Goal: Information Seeking & Learning: Learn about a topic

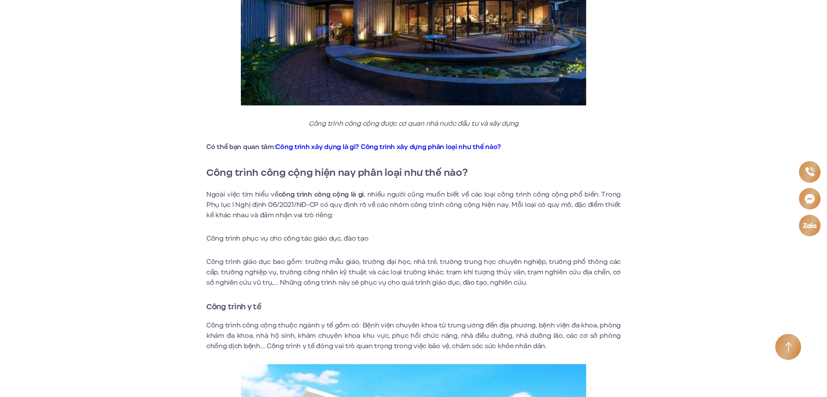
scroll to position [806, 0]
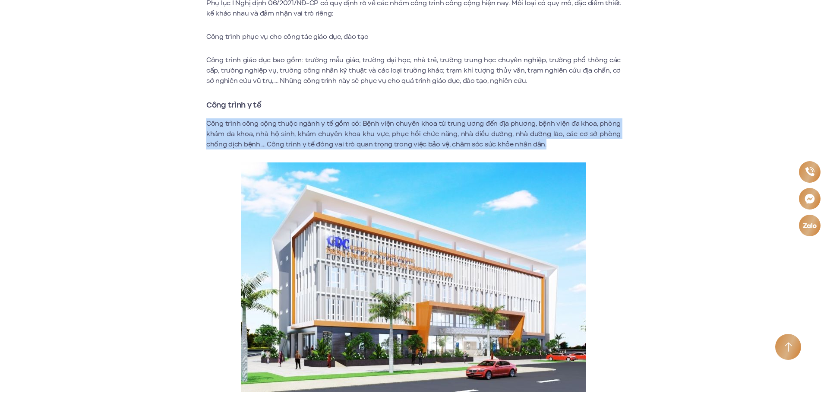
drag, startPoint x: 206, startPoint y: 124, endPoint x: 551, endPoint y: 147, distance: 344.9
click at [551, 147] on p "Công trình công cộng thuộc ngành y tế gồm có: Bệnh viện chuyên khoa từ trung ươ…" at bounding box center [413, 133] width 415 height 31
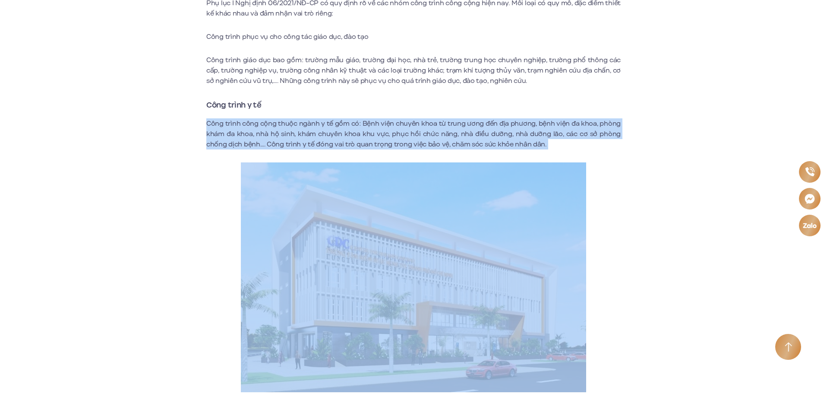
drag, startPoint x: 204, startPoint y: 121, endPoint x: 595, endPoint y: 157, distance: 392.5
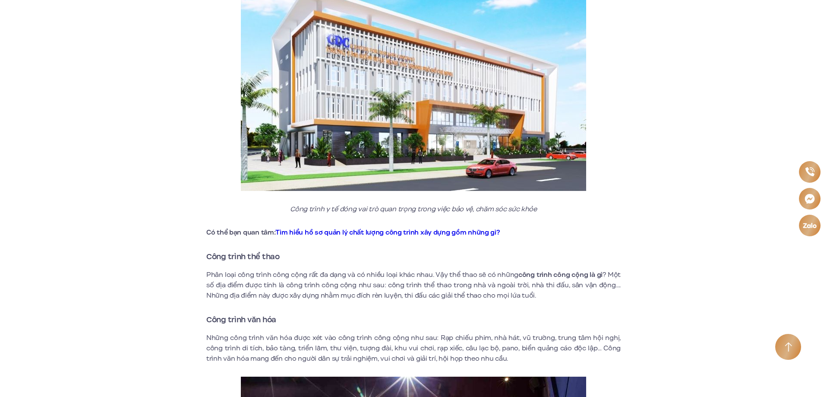
scroll to position [1209, 0]
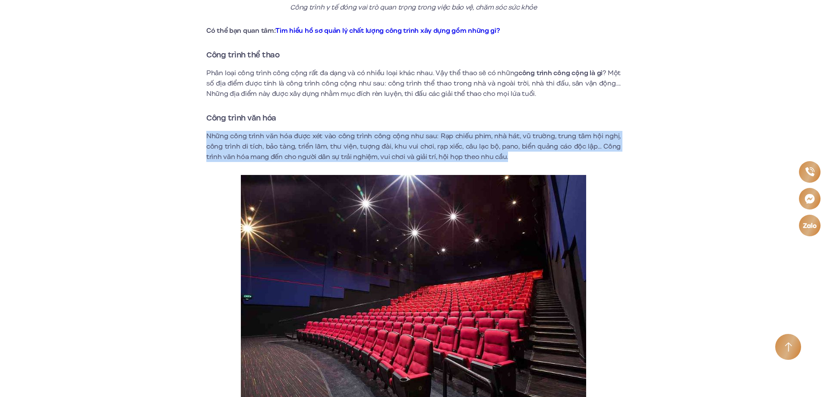
drag, startPoint x: 206, startPoint y: 139, endPoint x: 512, endPoint y: 154, distance: 306.1
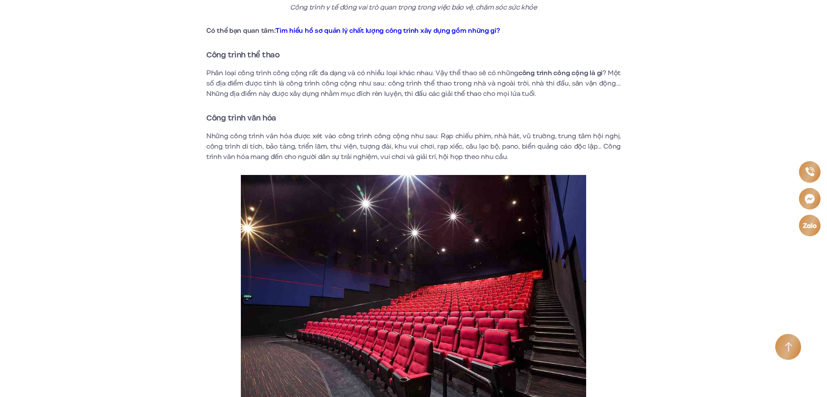
scroll to position [1411, 0]
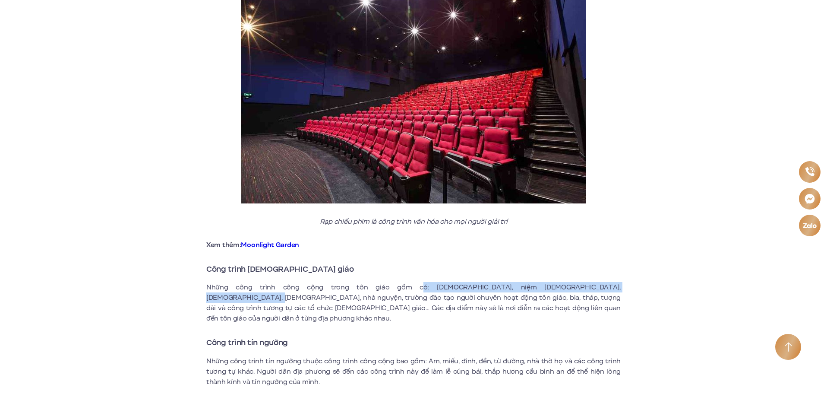
drag, startPoint x: 371, startPoint y: 287, endPoint x: 600, endPoint y: 287, distance: 229.3
click at [600, 287] on p "Những công trình công cộng trong tôn giáo gồm có: [DEMOGRAPHIC_DATA], niệm [DEM…" at bounding box center [413, 302] width 415 height 41
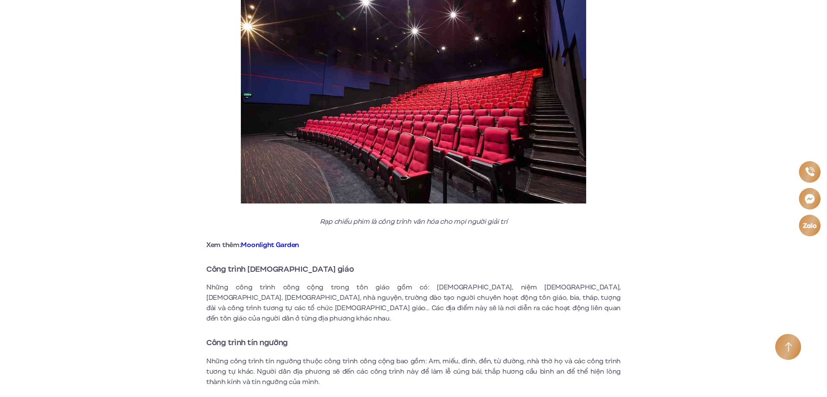
click at [650, 270] on div "Công trình công cộng là gì? Phân loại công trình công cộng Chắc hẳn bạn đã khôn…" at bounding box center [413, 267] width 531 height 2854
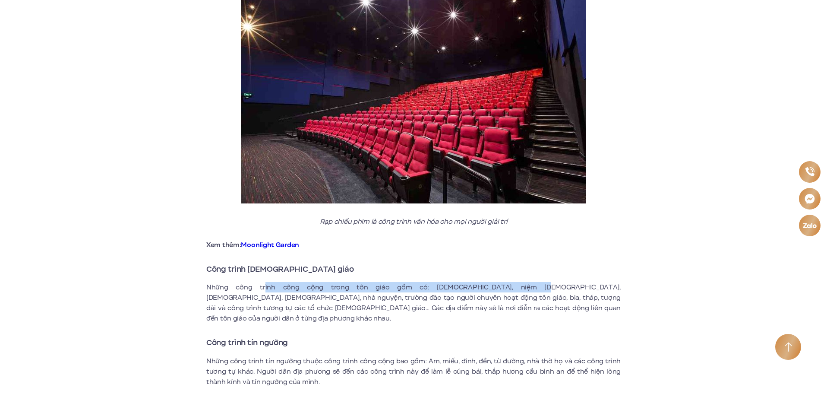
drag, startPoint x: 302, startPoint y: 288, endPoint x: 476, endPoint y: 278, distance: 174.3
click at [476, 278] on div "Chắc hẳn bạn đã không còn xa lạ với cụm từ “công trình công cộng”. Tuy nhiên kh…" at bounding box center [413, 267] width 415 height 2779
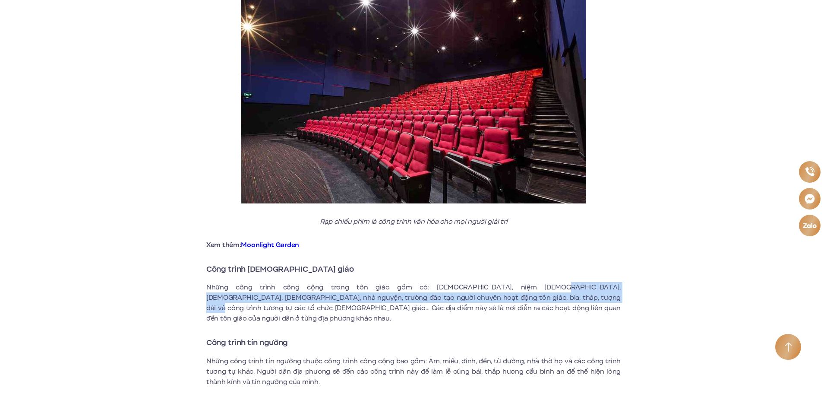
drag, startPoint x: 486, startPoint y: 286, endPoint x: 515, endPoint y: 302, distance: 33.4
click at [515, 302] on p "Những công trình công cộng trong tôn giáo gồm có: [DEMOGRAPHIC_DATA], niệm [DEM…" at bounding box center [413, 302] width 415 height 41
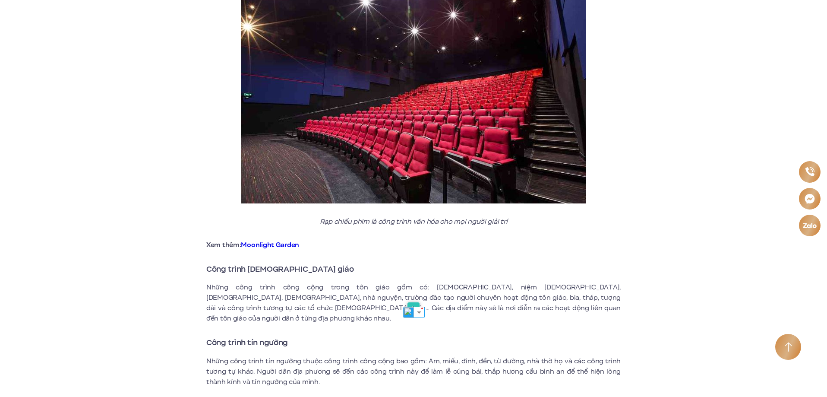
click at [609, 306] on p "Những công trình công cộng trong tôn giáo gồm có: [DEMOGRAPHIC_DATA], niệm [DEM…" at bounding box center [413, 302] width 415 height 41
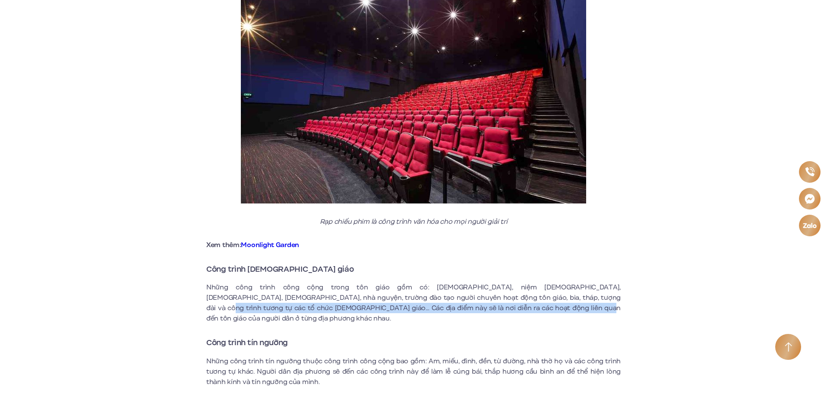
drag, startPoint x: 524, startPoint y: 299, endPoint x: 470, endPoint y: 313, distance: 55.7
click at [470, 313] on p "Những công trình công cộng trong tôn giáo gồm có: [DEMOGRAPHIC_DATA], niệm [DEM…" at bounding box center [413, 302] width 415 height 41
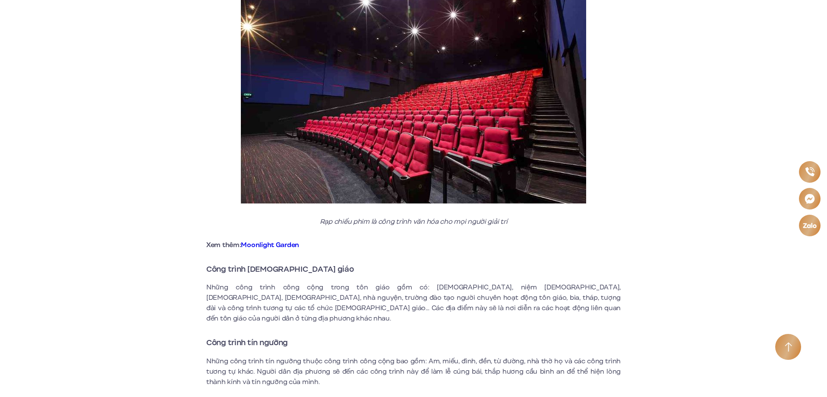
click at [130, 280] on section "Công trình công cộng là gì? Phân loại công trình công cộng Chắc hẳn bạn đã khôn…" at bounding box center [413, 247] width 827 height 2902
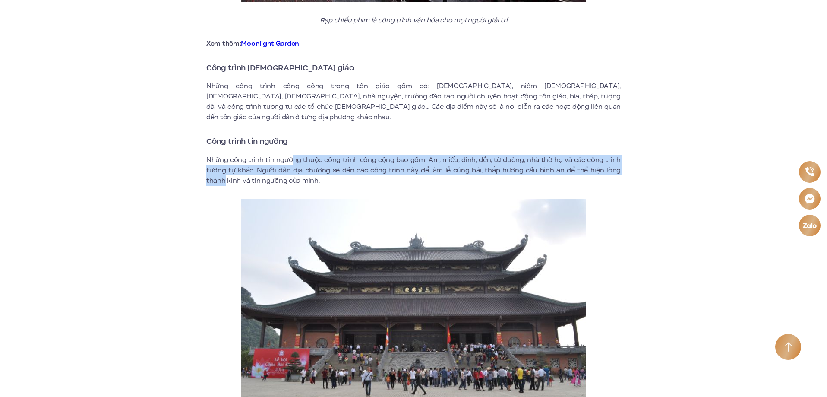
drag, startPoint x: 295, startPoint y: 148, endPoint x: 630, endPoint y: 162, distance: 334.9
click at [630, 162] on div "Công trình công cộng là gì? Phân loại công trình công cộng Chắc hẳn bạn đã khôn…" at bounding box center [413, 65] width 531 height 2854
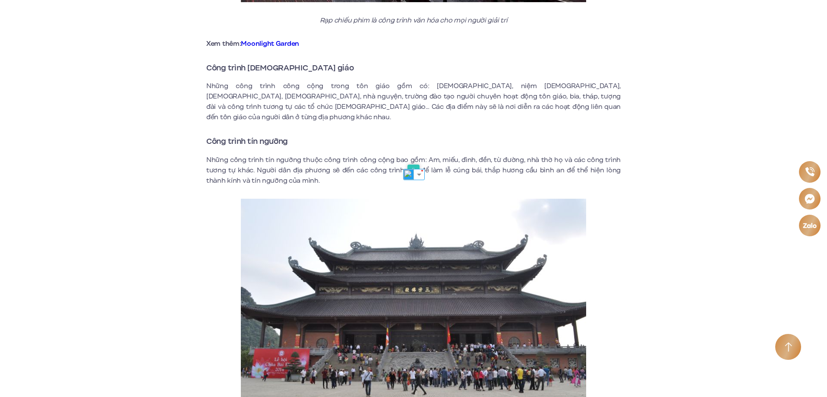
click at [148, 181] on div "Công trình công cộng là gì? Phân loại công trình công cộng Chắc hẳn bạn đã khôn…" at bounding box center [413, 65] width 531 height 2854
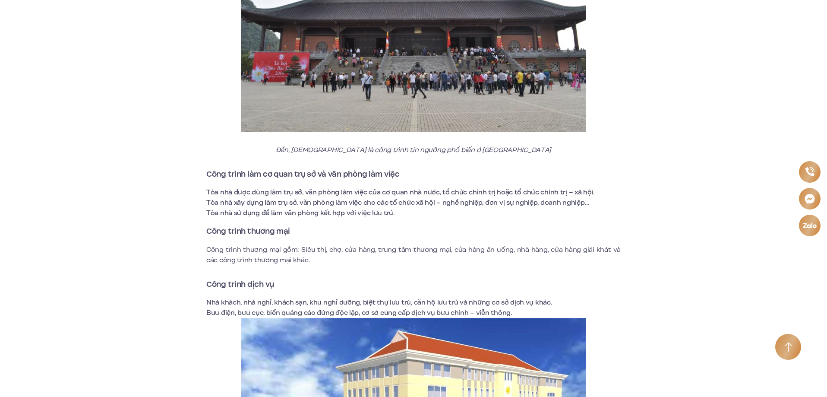
scroll to position [2015, 0]
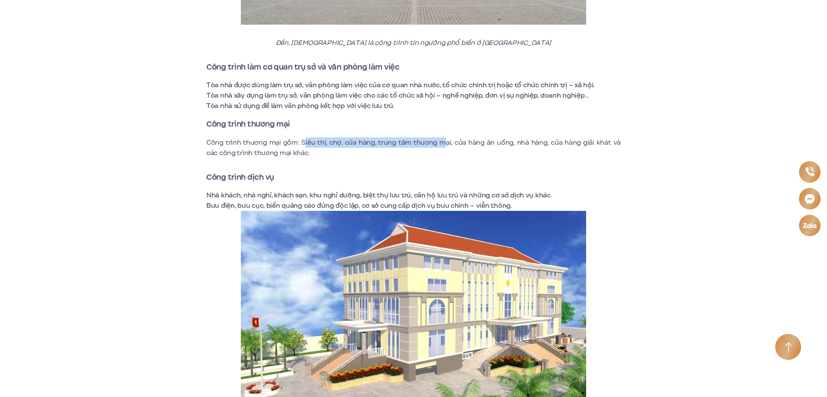
drag, startPoint x: 301, startPoint y: 133, endPoint x: 440, endPoint y: 133, distance: 139.1
click at [440, 137] on p "Công trình thương mại gồm: Siêu thị, chợ, cửa hàng, trung tâm thương mại, cửa h…" at bounding box center [413, 147] width 415 height 21
click at [475, 137] on p "Công trình thương mại gồm: Siêu thị, chợ, cửa hàng, trung tâm thương mại, cửa h…" at bounding box center [413, 147] width 415 height 21
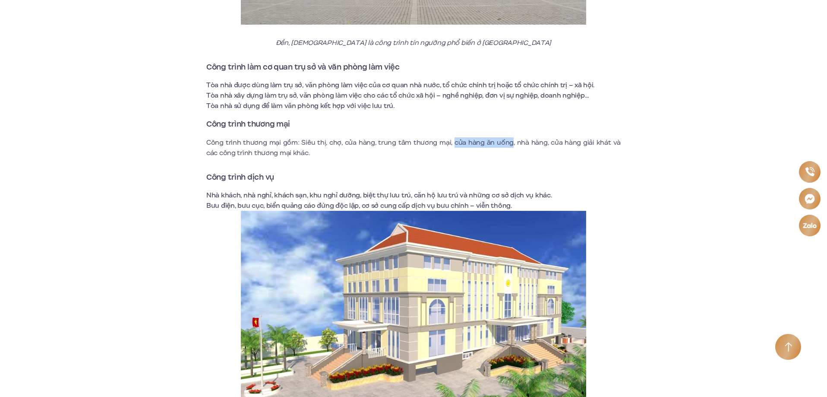
drag, startPoint x: 447, startPoint y: 131, endPoint x: 503, endPoint y: 131, distance: 55.7
click at [503, 137] on p "Công trình thương mại gồm: Siêu thị, chợ, cửa hàng, trung tâm thương mại, cửa h…" at bounding box center [413, 147] width 415 height 21
click at [522, 137] on p "Công trình thương mại gồm: Siêu thị, chợ, cửa hàng, trung tâm thương mại, cửa h…" at bounding box center [413, 147] width 415 height 21
drag, startPoint x: 507, startPoint y: 131, endPoint x: 536, endPoint y: 132, distance: 29.4
click at [536, 137] on p "Công trình thương mại gồm: Siêu thị, chợ, cửa hàng, trung tâm thương mại, cửa h…" at bounding box center [413, 147] width 415 height 21
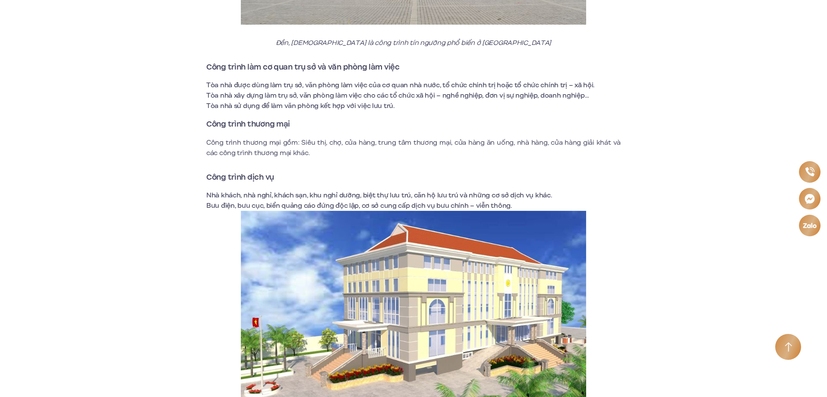
click at [549, 137] on p "Công trình thương mại gồm: Siêu thị, chợ, cửa hàng, trung tâm thương mại, cửa h…" at bounding box center [413, 147] width 415 height 21
drag, startPoint x: 546, startPoint y: 131, endPoint x: 544, endPoint y: 142, distance: 11.4
click at [544, 142] on p "Công trình thương mại gồm: Siêu thị, chợ, cửa hàng, trung tâm thương mại, cửa h…" at bounding box center [413, 147] width 415 height 21
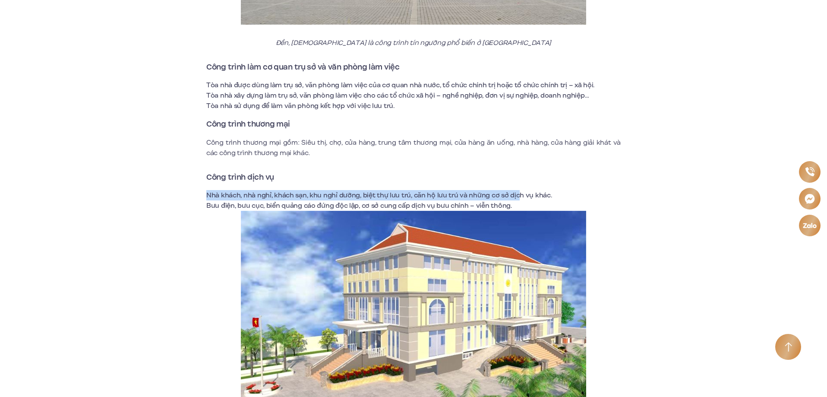
drag, startPoint x: 205, startPoint y: 184, endPoint x: 515, endPoint y: 181, distance: 310.5
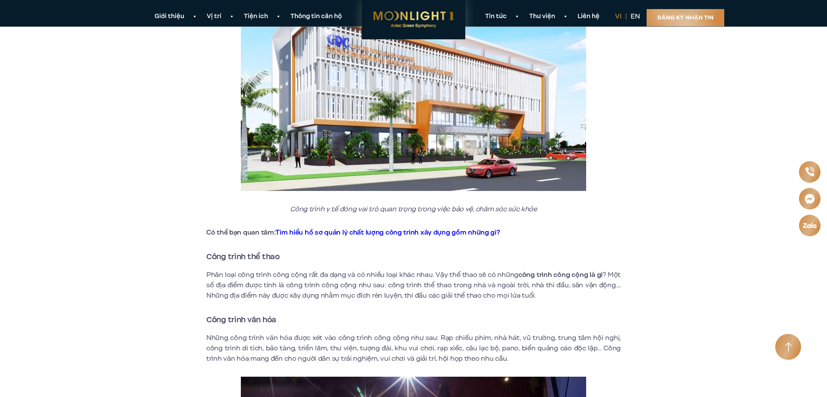
scroll to position [1209, 0]
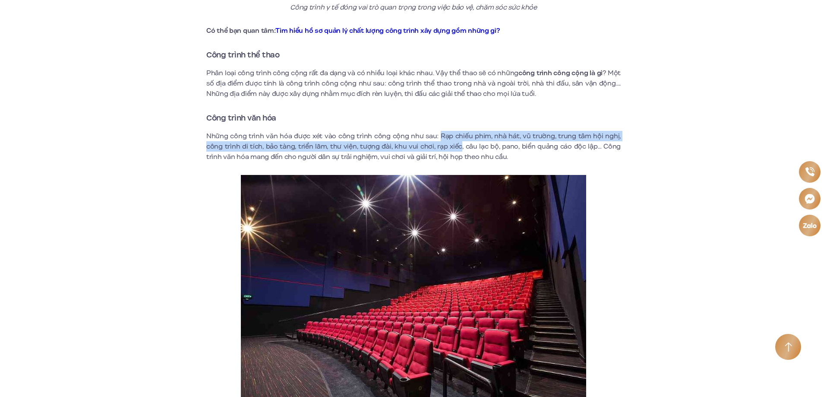
drag, startPoint x: 442, startPoint y: 133, endPoint x: 462, endPoint y: 148, distance: 24.7
click at [461, 148] on p "Những công trình văn hóa được xét vào công trình công cộng như sau: Rạp chiếu p…" at bounding box center [413, 146] width 415 height 31
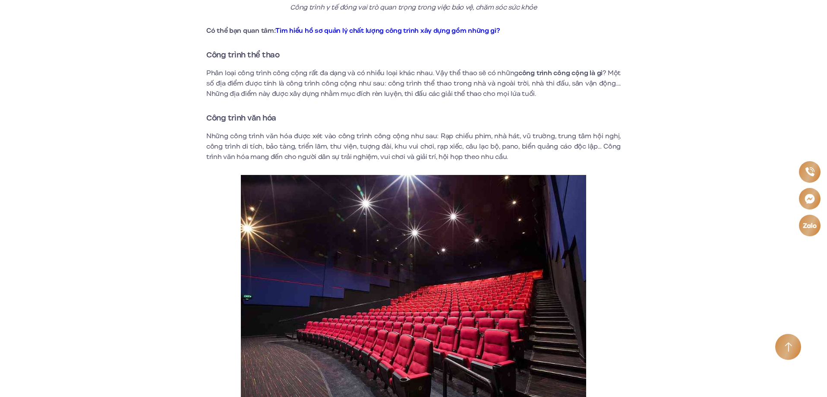
drag, startPoint x: 330, startPoint y: 146, endPoint x: 355, endPoint y: 146, distance: 25.1
click at [355, 146] on p "Những công trình văn hóa được xét vào công trình công cộng như sau: Rạp chiếu p…" at bounding box center [413, 146] width 415 height 31
click at [392, 144] on p "Những công trình văn hóa được xét vào công trình công cộng như sau: Rạp chiếu p…" at bounding box center [413, 146] width 415 height 31
drag, startPoint x: 360, startPoint y: 146, endPoint x: 391, endPoint y: 149, distance: 31.7
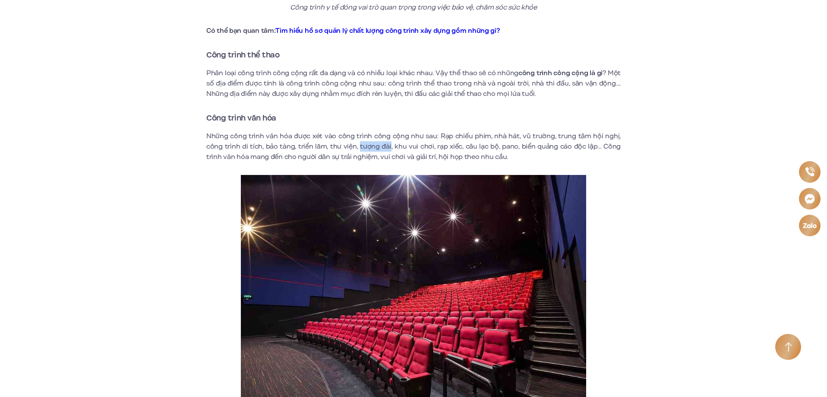
click at [391, 149] on p "Những công trình văn hóa được xét vào công trình công cộng như sau: Rạp chiếu p…" at bounding box center [413, 146] width 415 height 31
click at [422, 145] on p "Những công trình văn hóa được xét vào công trình công cộng như sau: Rạp chiếu p…" at bounding box center [413, 146] width 415 height 31
drag, startPoint x: 394, startPoint y: 146, endPoint x: 434, endPoint y: 146, distance: 39.3
click at [434, 146] on p "Những công trình văn hóa được xét vào công trình công cộng như sau: Rạp chiếu p…" at bounding box center [413, 146] width 415 height 31
click at [469, 146] on p "Những công trình văn hóa được xét vào công trình công cộng như sau: Rạp chiếu p…" at bounding box center [413, 146] width 415 height 31
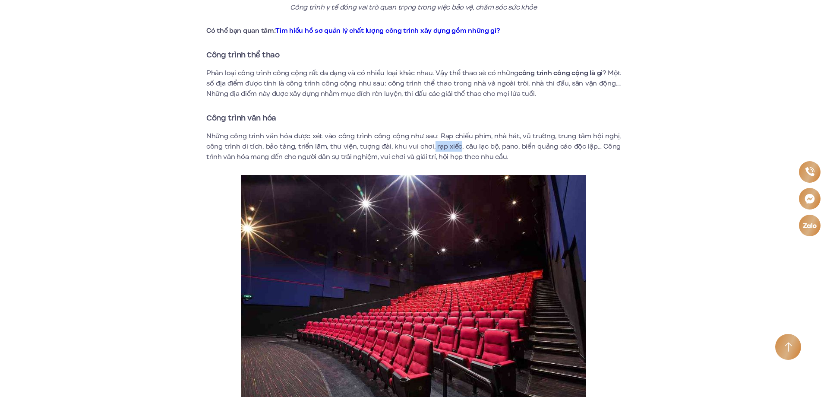
drag, startPoint x: 436, startPoint y: 145, endPoint x: 463, endPoint y: 148, distance: 26.5
click at [463, 148] on p "Những công trình văn hóa được xét vào công trình công cộng như sau: Rạp chiếu p…" at bounding box center [413, 146] width 415 height 31
click at [491, 149] on p "Những công trình văn hóa được xét vào công trình công cộng như sau: Rạp chiếu p…" at bounding box center [413, 146] width 415 height 31
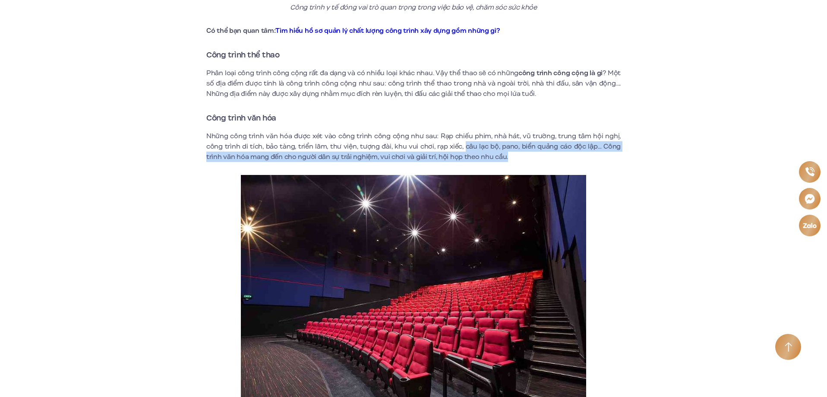
drag, startPoint x: 466, startPoint y: 146, endPoint x: 514, endPoint y: 159, distance: 49.8
click at [514, 159] on p "Những công trình văn hóa được xét vào công trình công cộng như sau: Rạp chiếu p…" at bounding box center [413, 146] width 415 height 31
